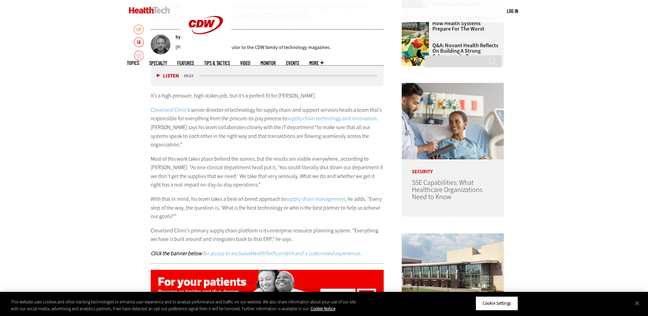
scroll to position [408, 0]
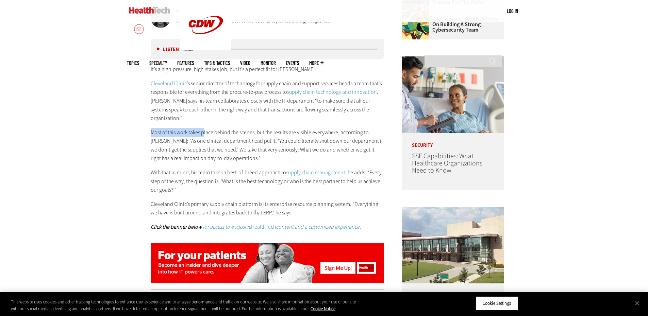
drag, startPoint x: 145, startPoint y: 121, endPoint x: 207, endPoint y: 126, distance: 61.7
click at [220, 128] on p "Most of this work takes place behind the scenes, but the results are visible ev…" at bounding box center [267, 145] width 233 height 35
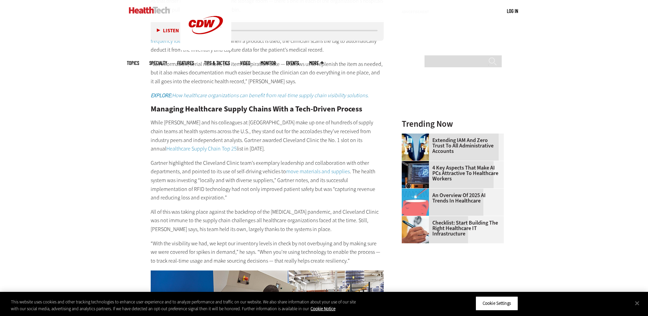
scroll to position [782, 0]
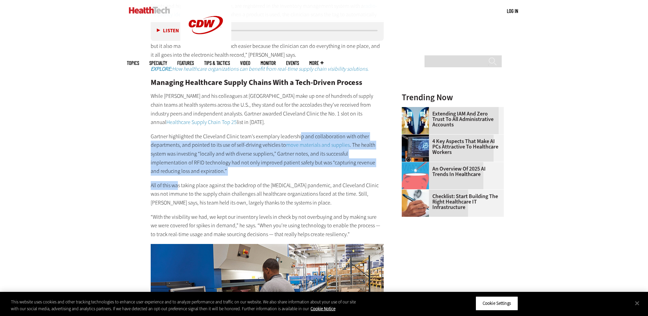
drag, startPoint x: 298, startPoint y: 128, endPoint x: 177, endPoint y: 180, distance: 131.9
click at [177, 180] on div "One very important example is the medical center’s inventory management system,…" at bounding box center [267, 79] width 233 height 317
click at [177, 181] on p "All of this was taking place against the backdrop of the [MEDICAL_DATA] pandemi…" at bounding box center [267, 194] width 233 height 26
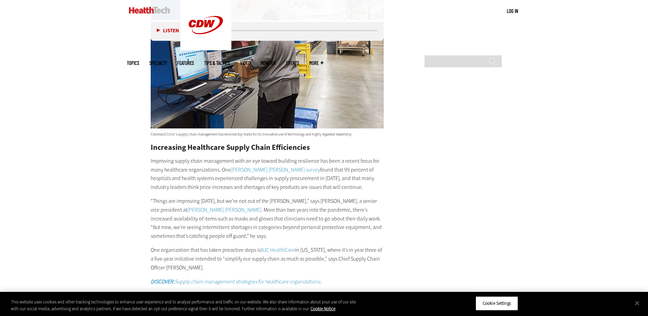
scroll to position [1088, 0]
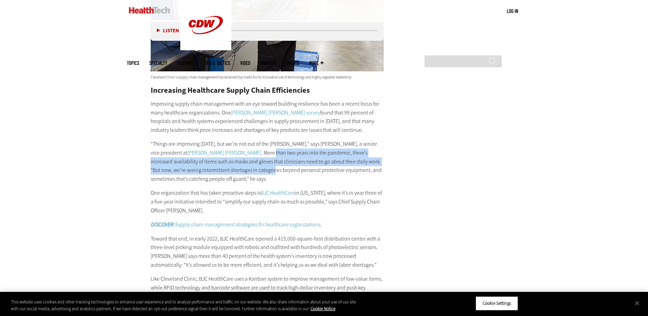
drag, startPoint x: 201, startPoint y: 143, endPoint x: 218, endPoint y: 171, distance: 32.9
click at [203, 166] on p "“Things are improving [DATE], but we’re not out of the [PERSON_NAME],” says [PE…" at bounding box center [267, 162] width 233 height 44
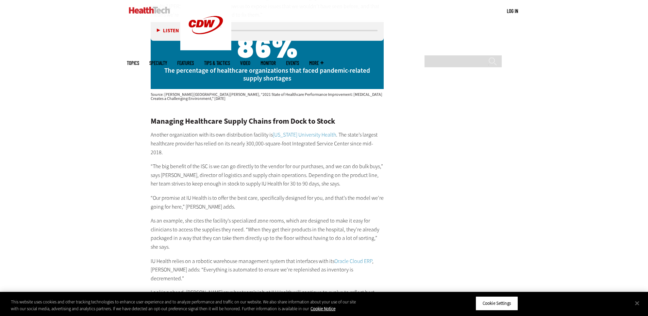
scroll to position [1428, 0]
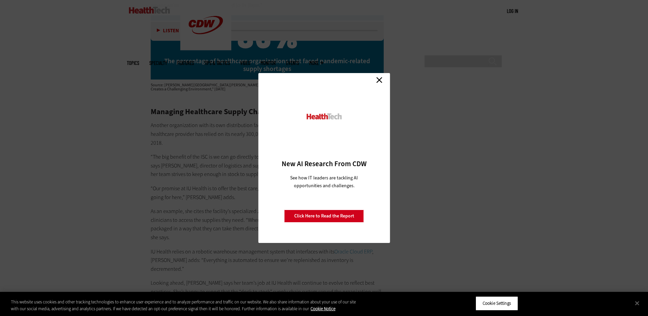
click at [381, 79] on link "Close" at bounding box center [379, 80] width 10 height 10
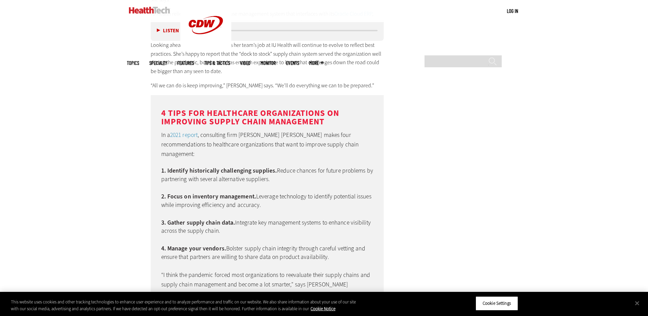
scroll to position [1700, 0]
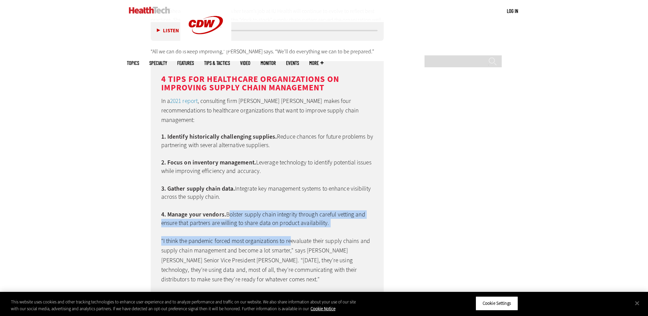
drag, startPoint x: 228, startPoint y: 173, endPoint x: 291, endPoint y: 189, distance: 65.2
click at [291, 189] on div "4 Tips for Healthcare Organizations on Improving Supply Chain Management In a 2…" at bounding box center [267, 183] width 233 height 245
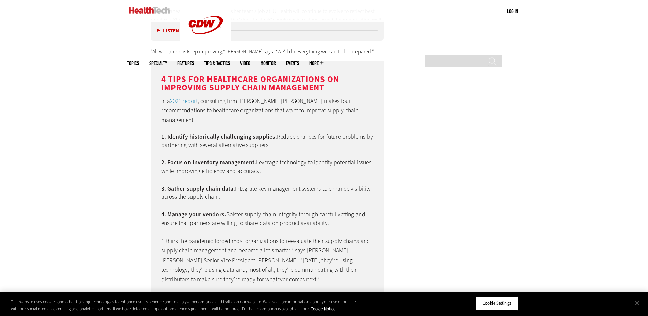
click at [293, 189] on div "4 Tips for Healthcare Organizations on Improving Supply Chain Management In a 2…" at bounding box center [267, 183] width 233 height 245
